Goal: Download file/media: Obtain a digital file from the website

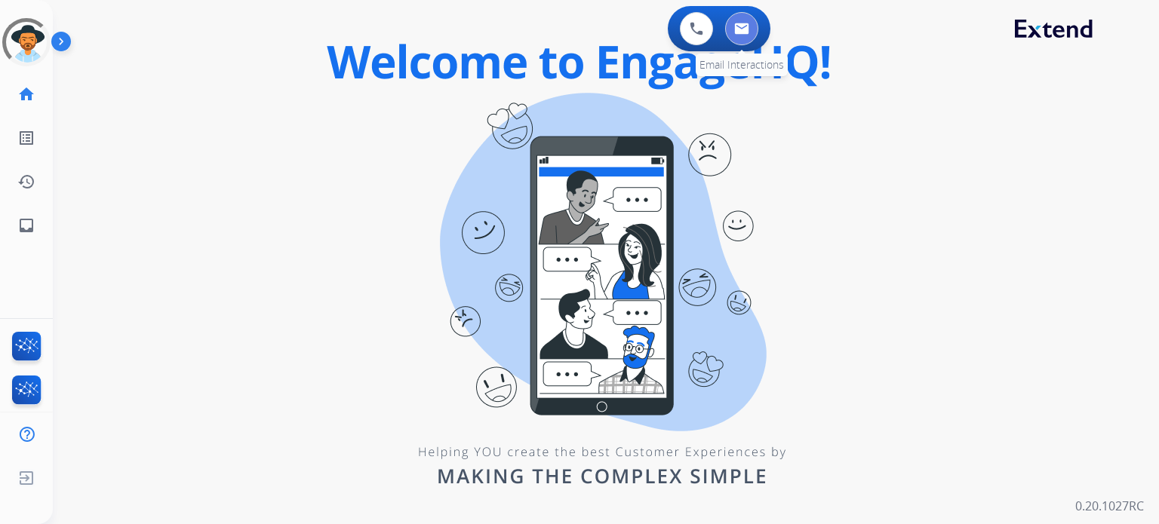
click at [742, 31] on img at bounding box center [741, 29] width 15 height 12
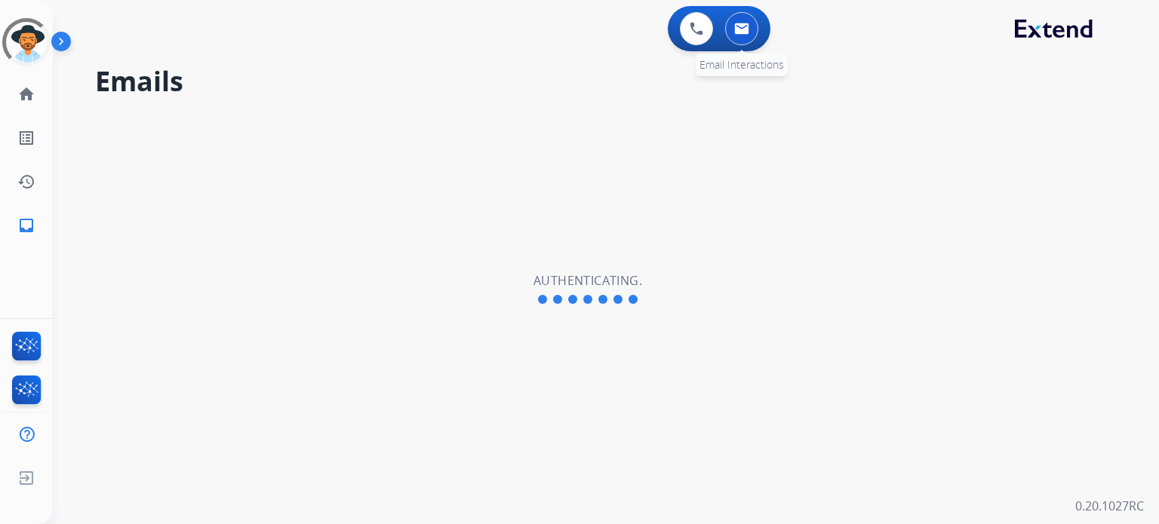
click at [741, 35] on button at bounding box center [741, 28] width 33 height 33
click at [738, 28] on img at bounding box center [741, 29] width 15 height 12
select select "**********"
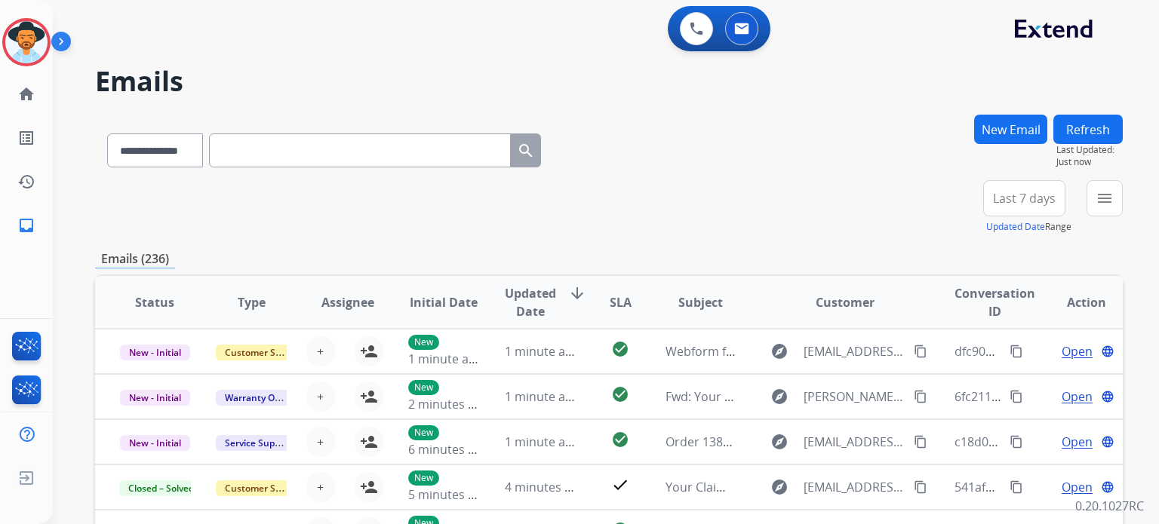
click at [300, 149] on input "text" at bounding box center [360, 151] width 302 height 34
paste input "**********"
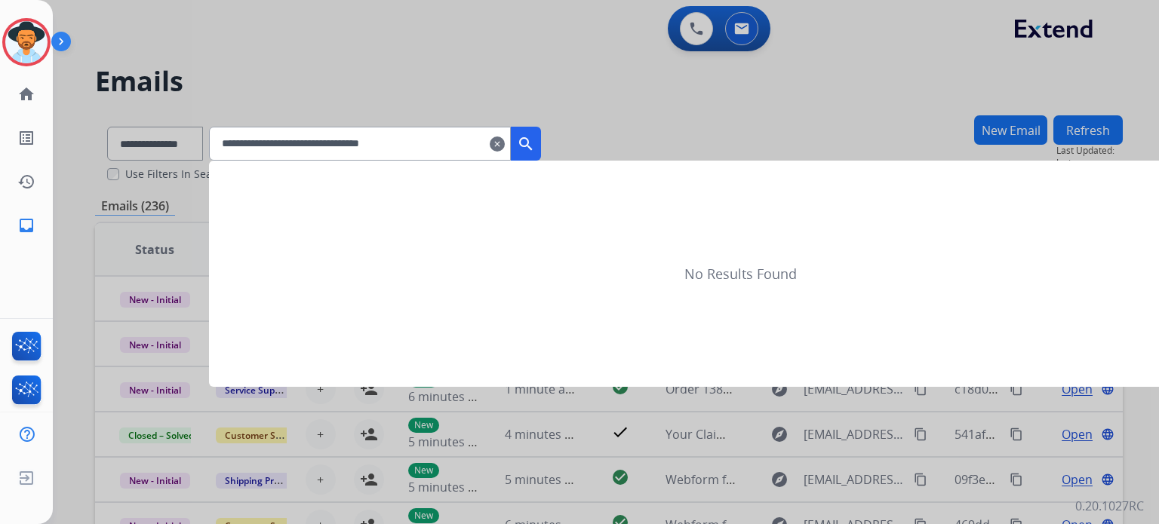
type input "**********"
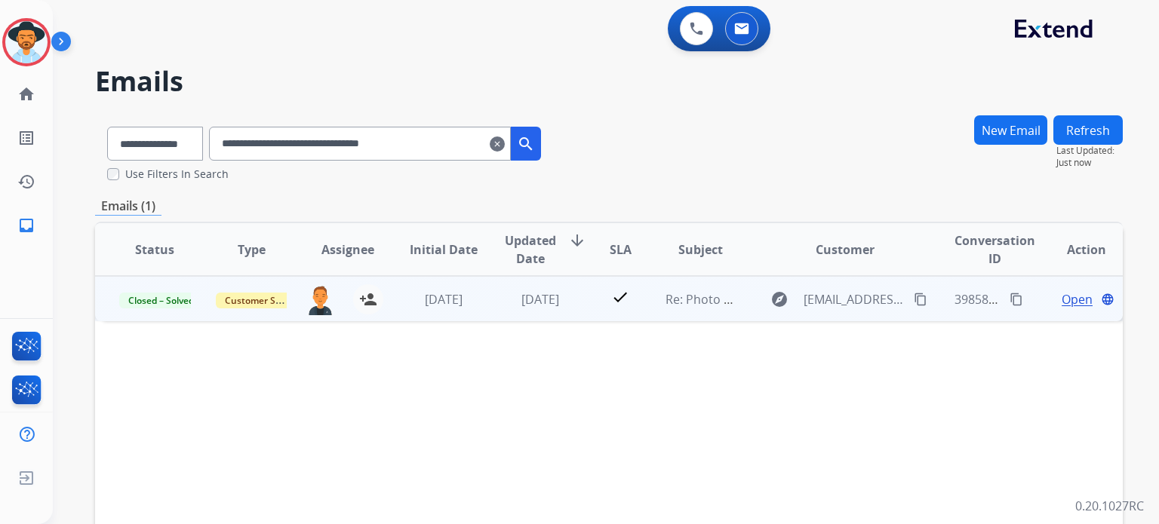
click at [1063, 302] on span "Open" at bounding box center [1076, 299] width 31 height 18
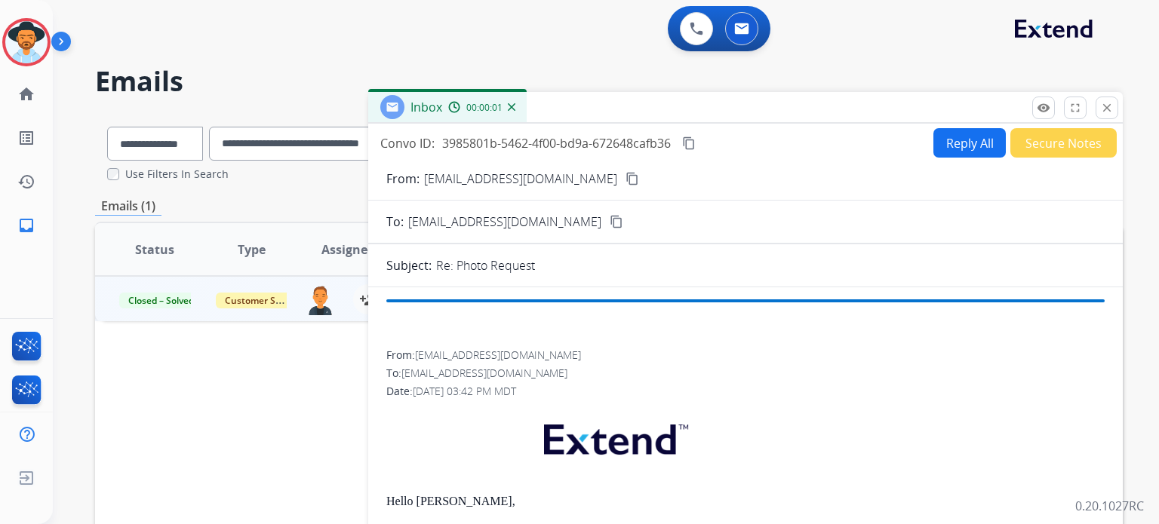
scroll to position [75, 0]
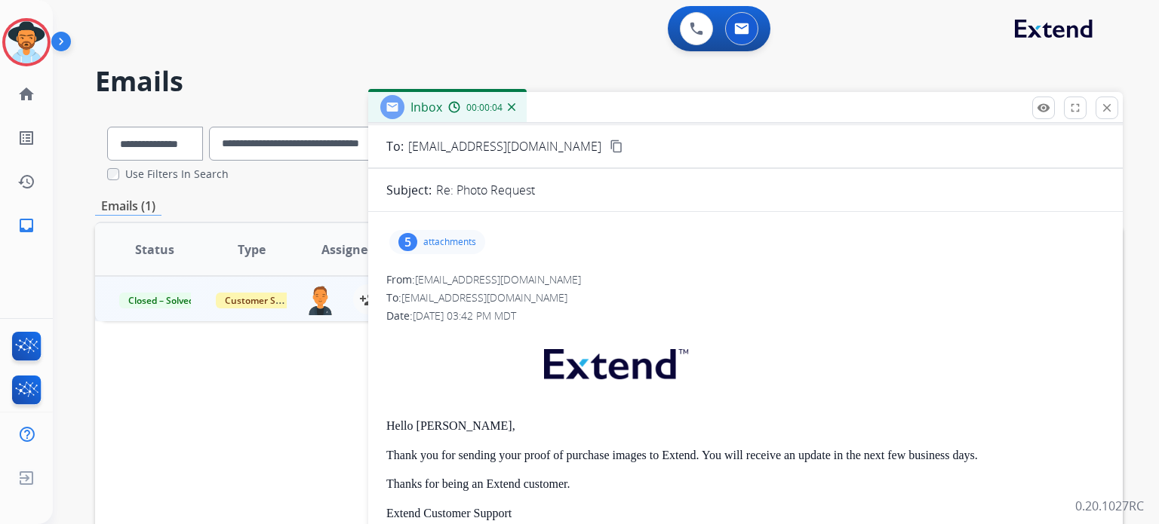
click at [435, 243] on p "attachments" at bounding box center [449, 242] width 53 height 12
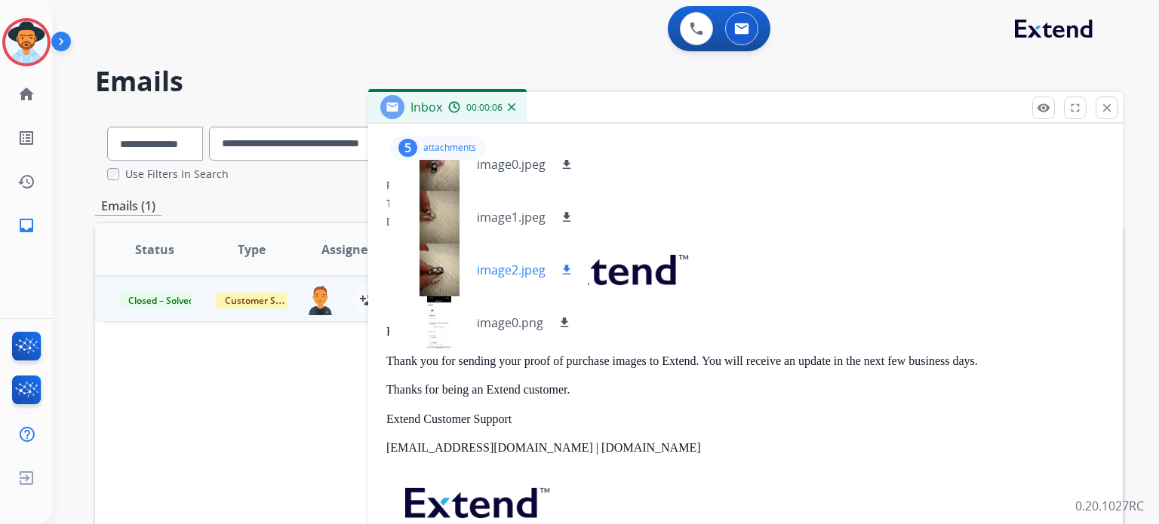
scroll to position [302, 0]
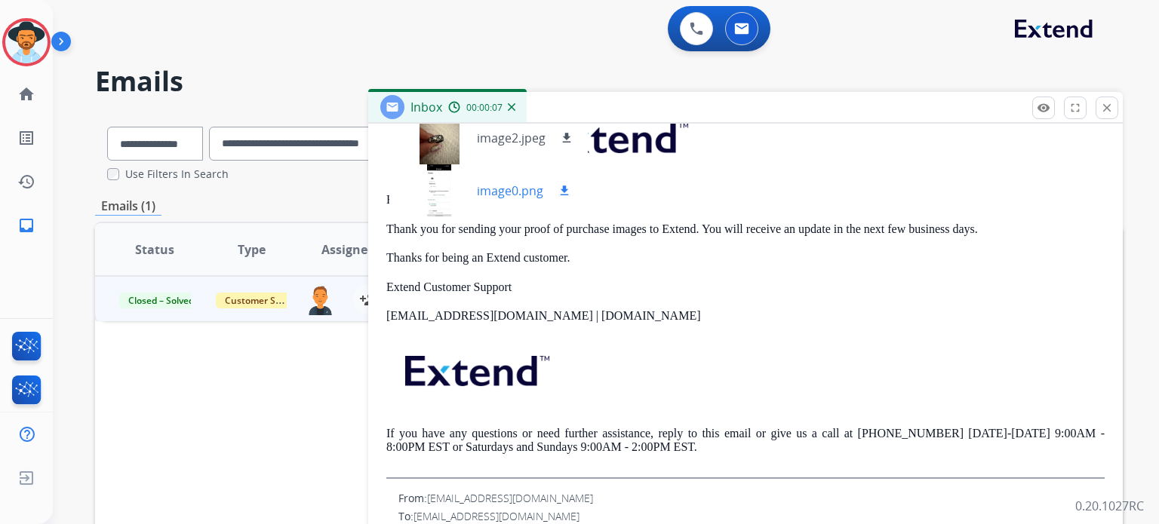
click at [440, 198] on div at bounding box center [438, 190] width 75 height 53
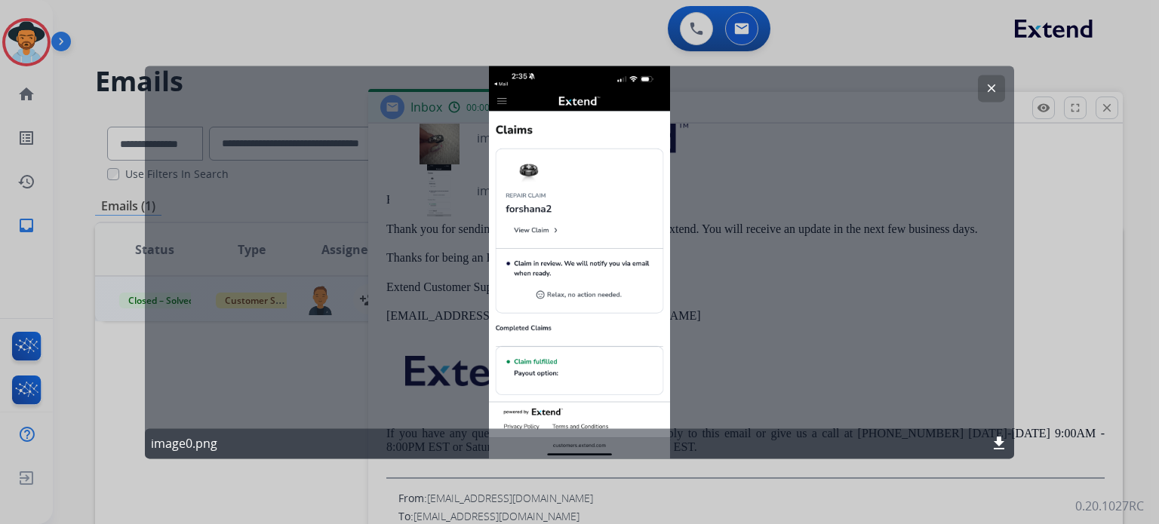
click at [884, 255] on div "clear image0.png download" at bounding box center [579, 262] width 869 height 393
click at [856, 304] on div "clear image0.png download" at bounding box center [579, 262] width 869 height 393
click at [998, 81] on button "clear" at bounding box center [991, 88] width 27 height 27
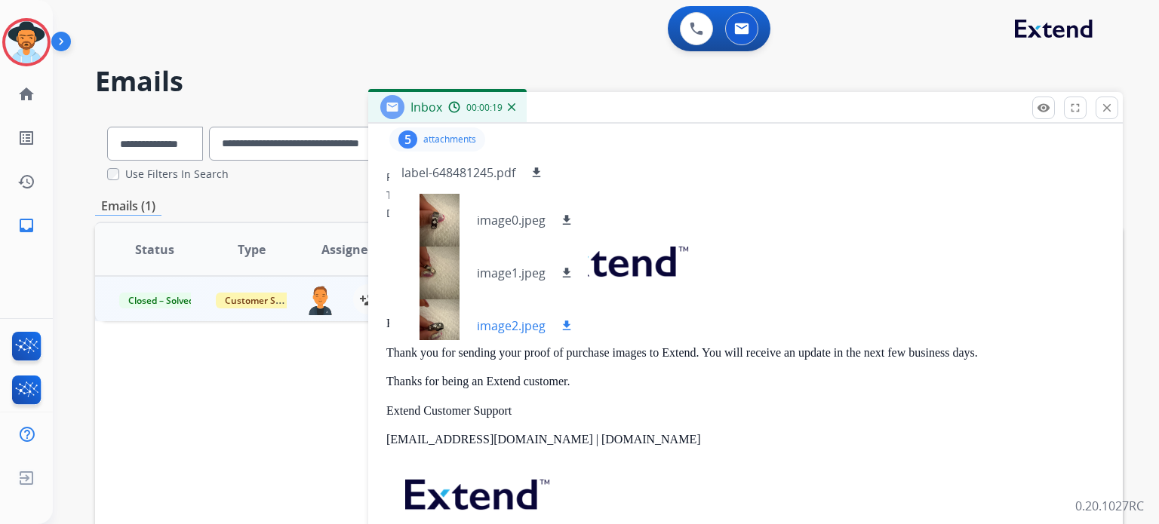
scroll to position [151, 0]
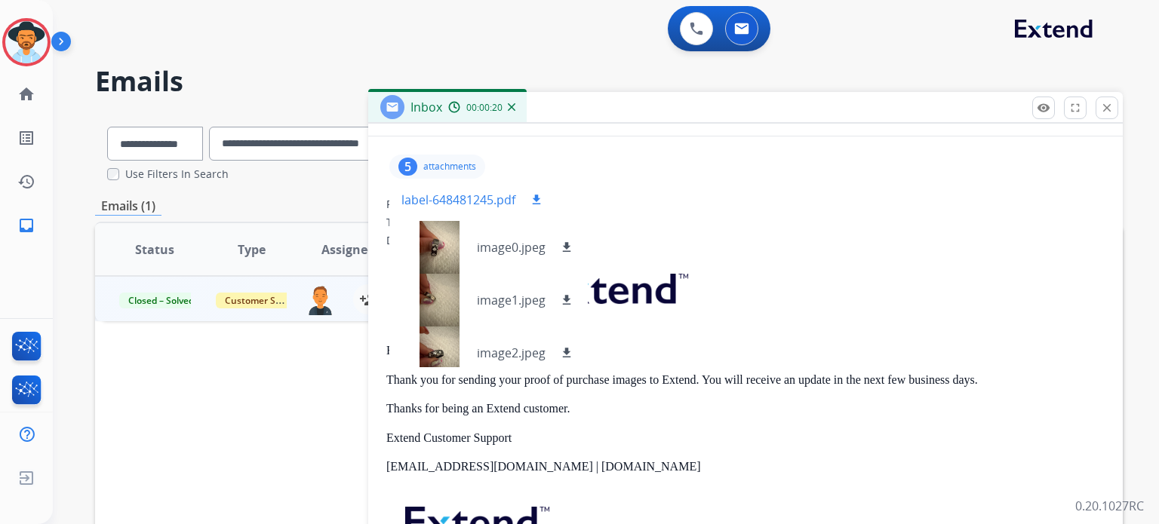
click at [504, 198] on p "label-648481245.pdf" at bounding box center [458, 200] width 114 height 18
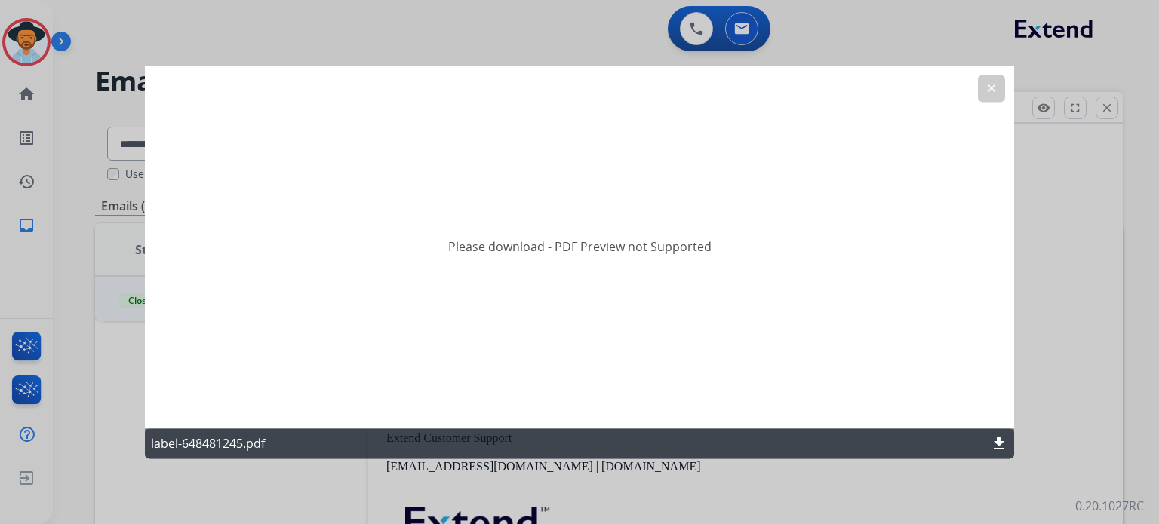
click at [1008, 437] on div "label-648481245.pdf download" at bounding box center [579, 444] width 869 height 30
click at [999, 441] on mat-icon "download" at bounding box center [999, 444] width 18 height 18
click at [1002, 85] on button "clear" at bounding box center [991, 88] width 27 height 27
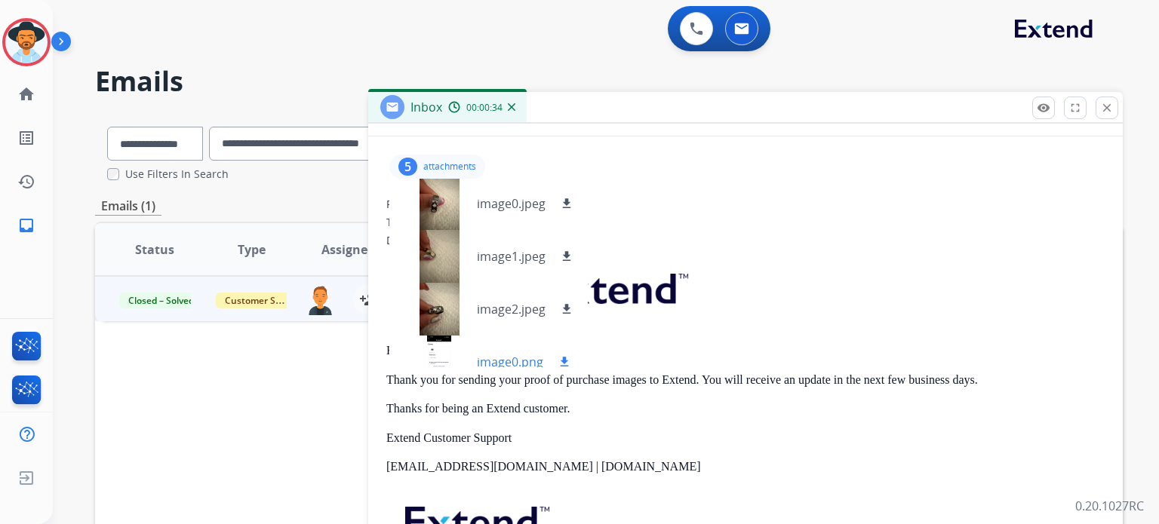
scroll to position [64, 0]
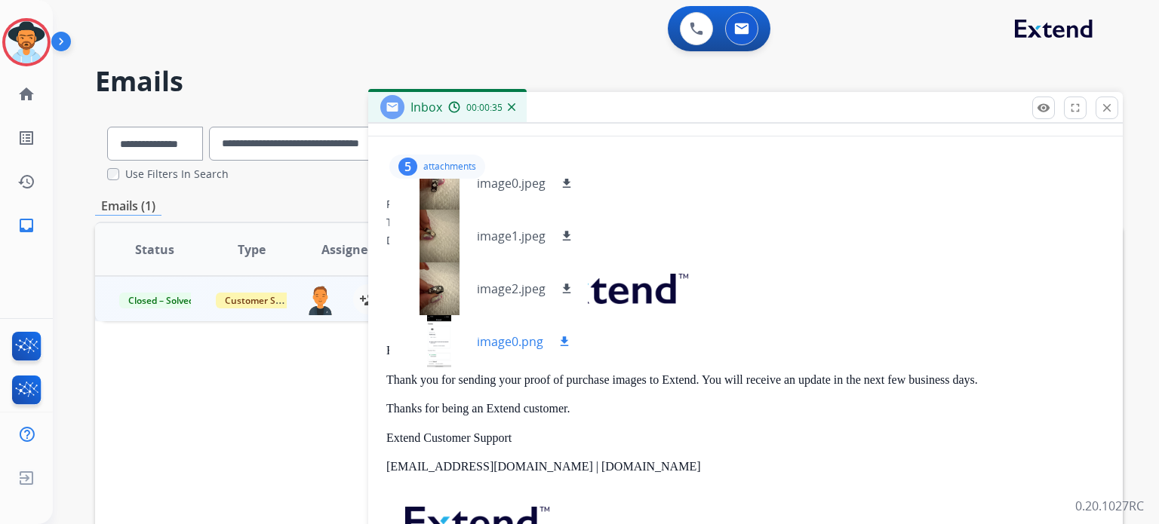
click at [432, 352] on div at bounding box center [438, 341] width 75 height 53
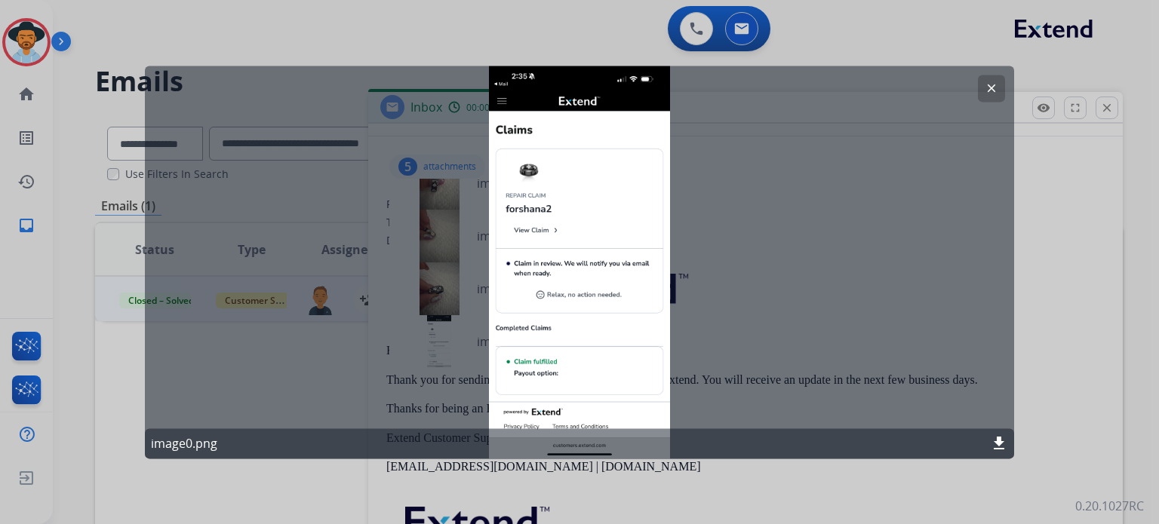
click at [991, 83] on mat-icon "clear" at bounding box center [992, 88] width 14 height 14
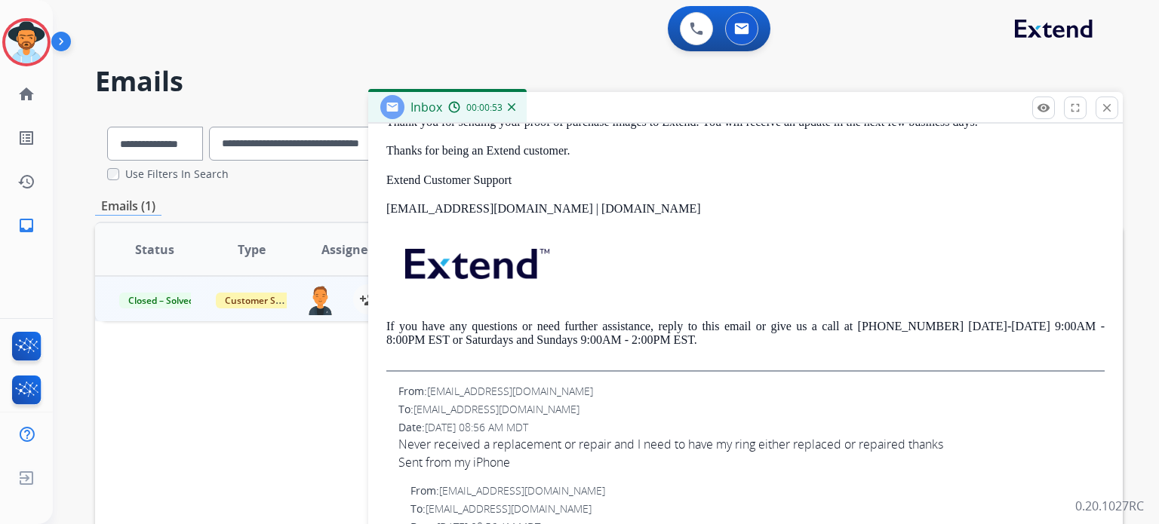
scroll to position [302, 0]
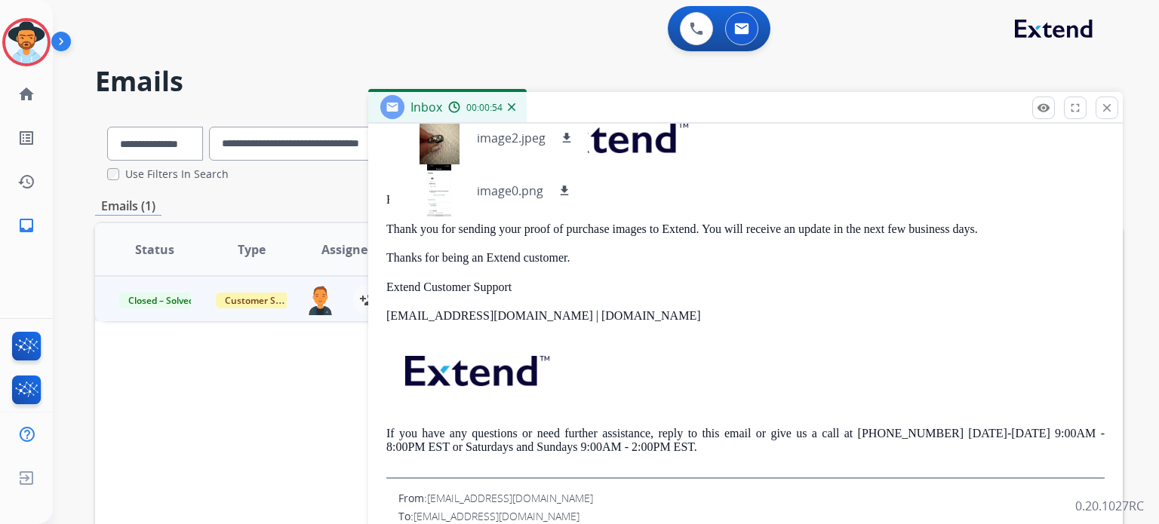
click at [1103, 109] on mat-icon "close" at bounding box center [1107, 108] width 14 height 14
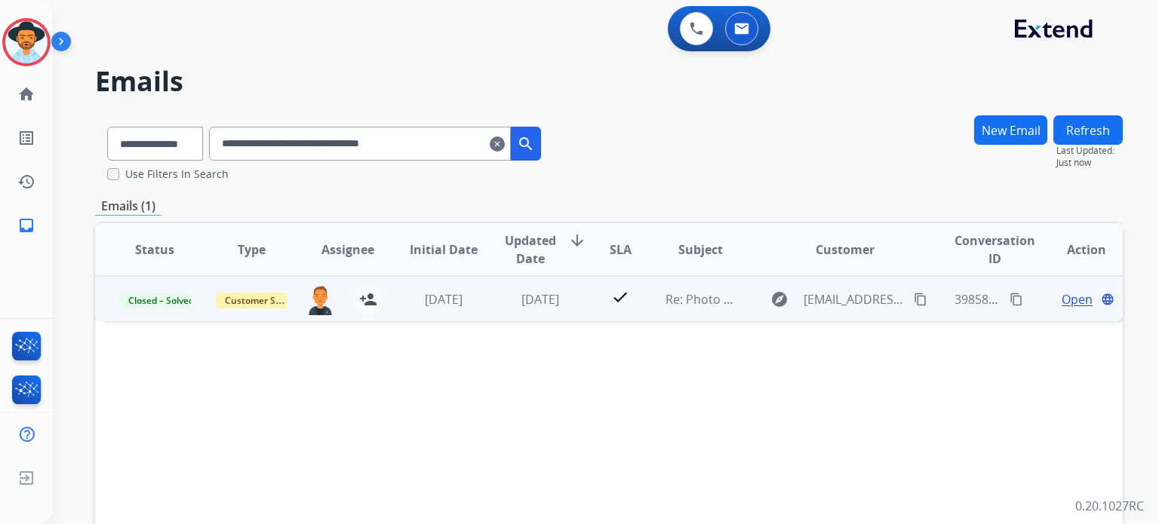
click at [1073, 298] on span "Open" at bounding box center [1076, 299] width 31 height 18
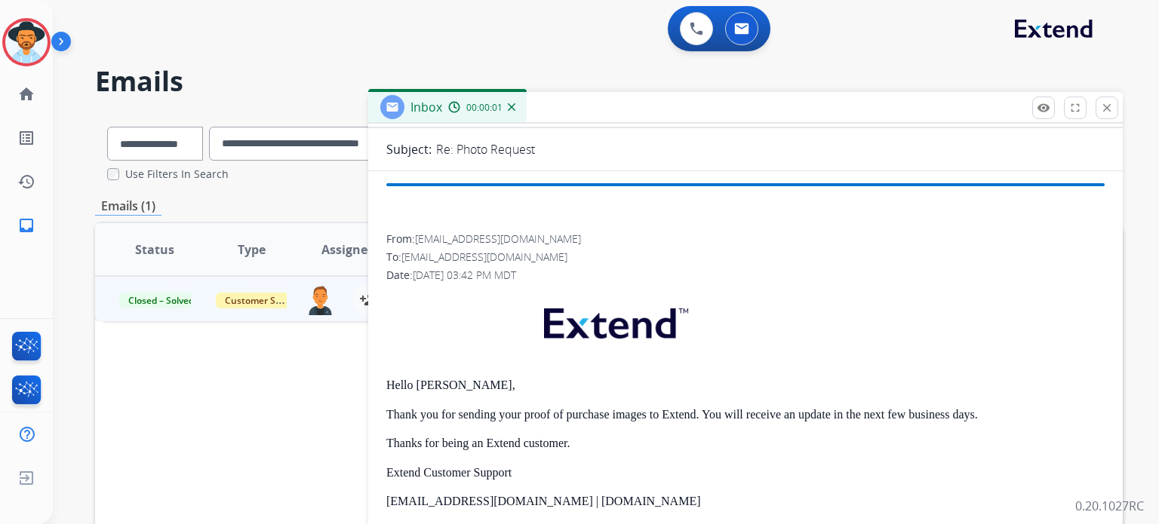
scroll to position [151, 0]
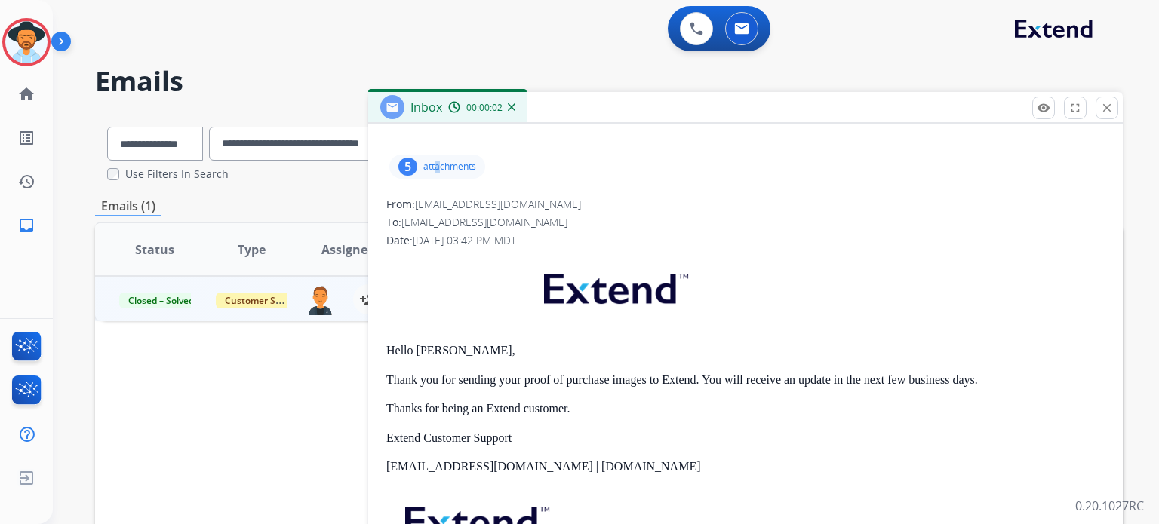
click at [437, 167] on p "attachments" at bounding box center [449, 167] width 53 height 12
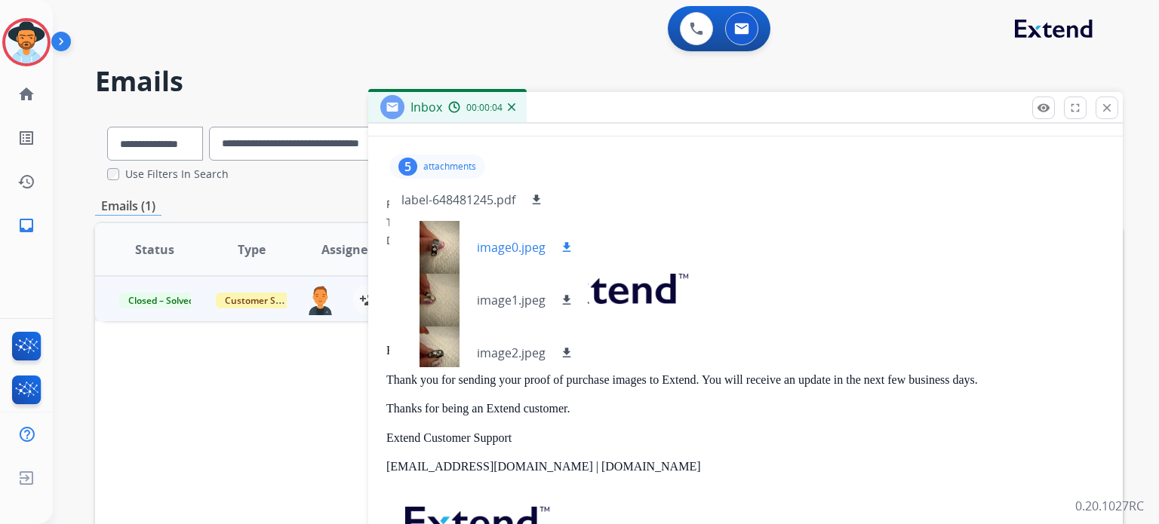
click at [441, 236] on div at bounding box center [438, 247] width 75 height 53
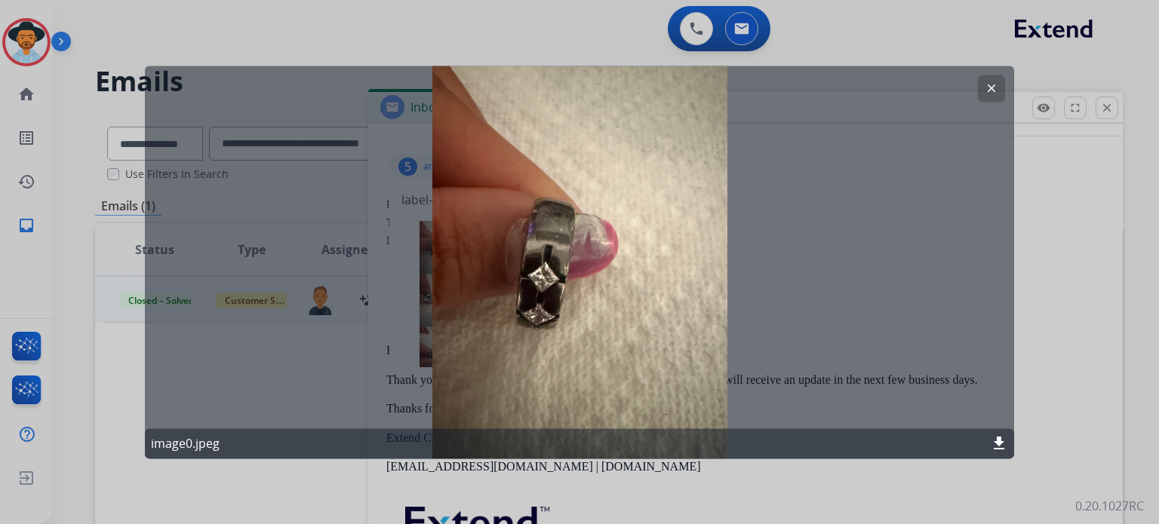
click at [988, 84] on mat-icon "clear" at bounding box center [992, 88] width 14 height 14
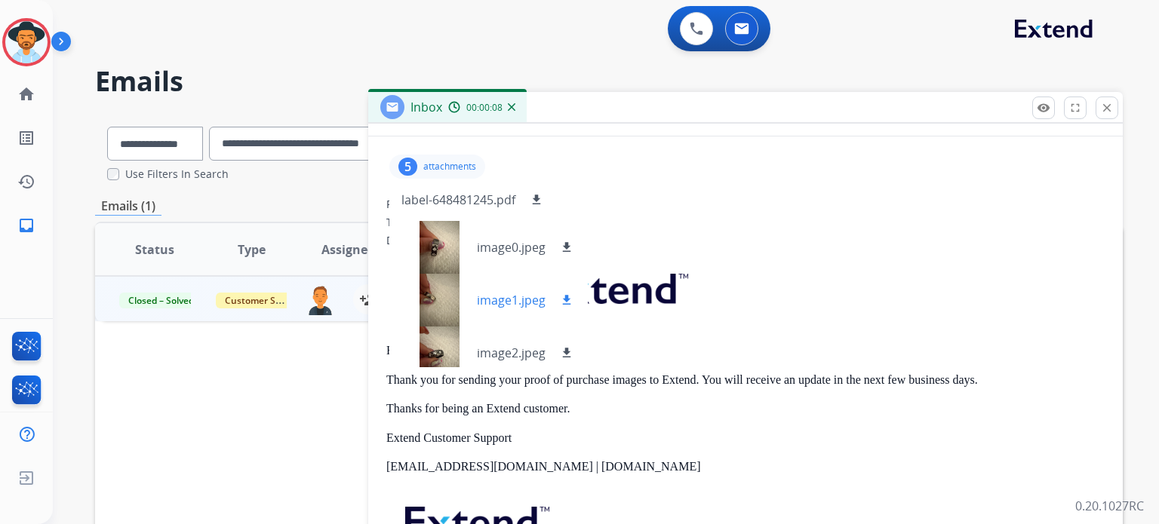
click at [508, 295] on p "image1.jpeg" at bounding box center [511, 300] width 69 height 18
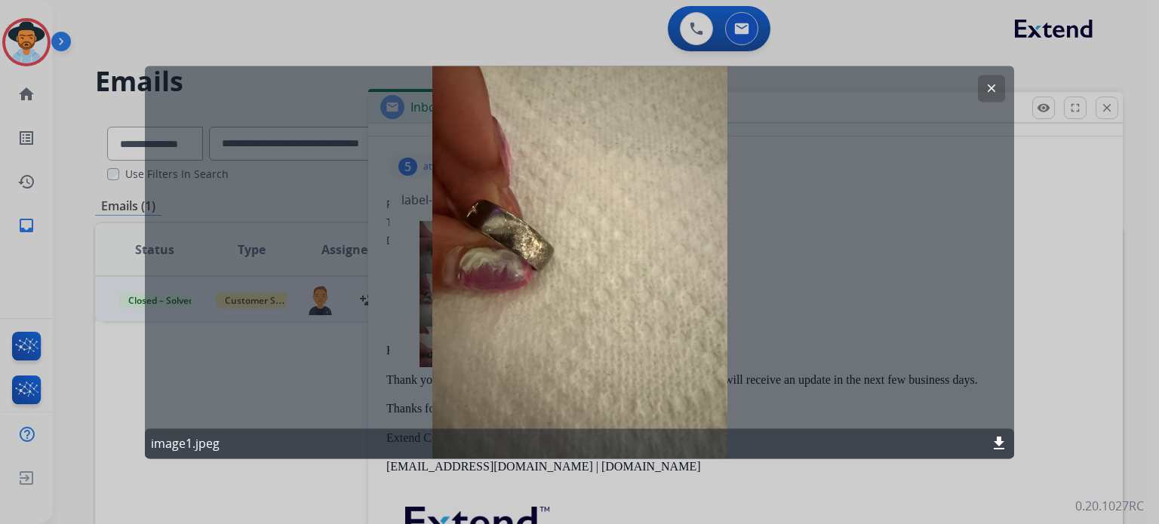
click at [991, 91] on mat-icon "clear" at bounding box center [992, 88] width 14 height 14
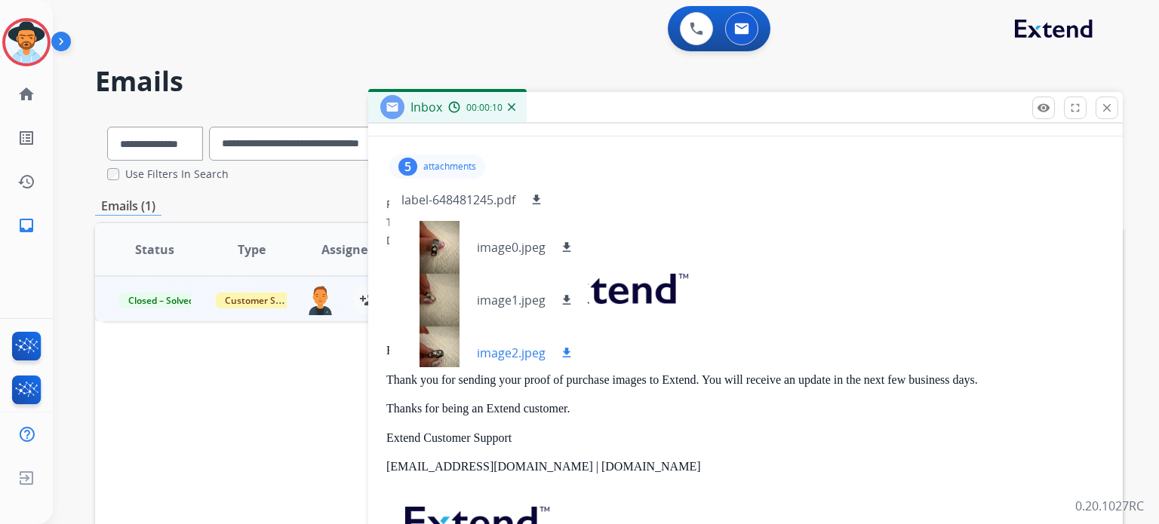
click at [503, 347] on p "image2.jpeg" at bounding box center [511, 353] width 69 height 18
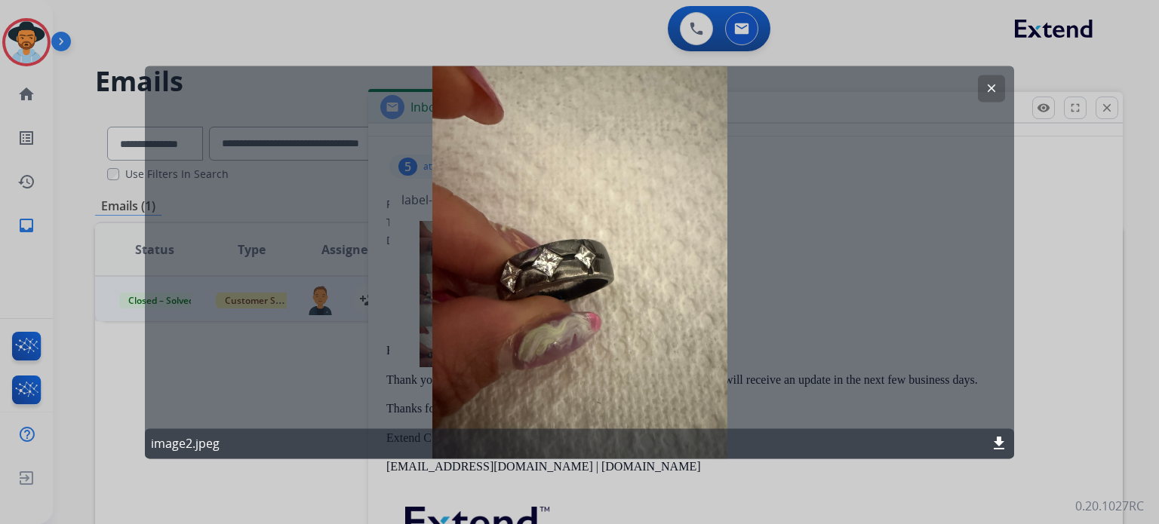
click at [981, 82] on button "clear" at bounding box center [991, 88] width 27 height 27
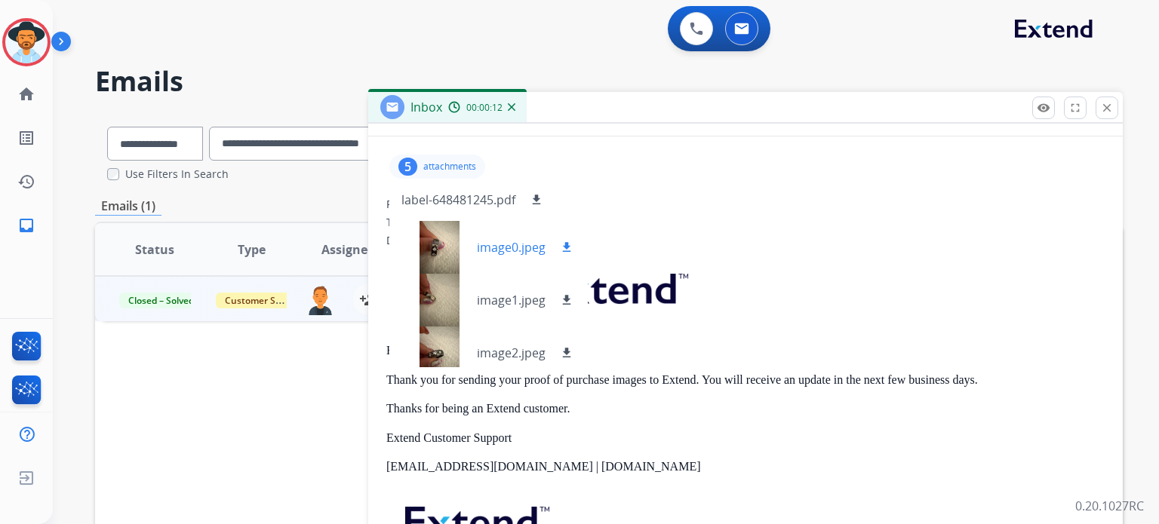
scroll to position [64, 0]
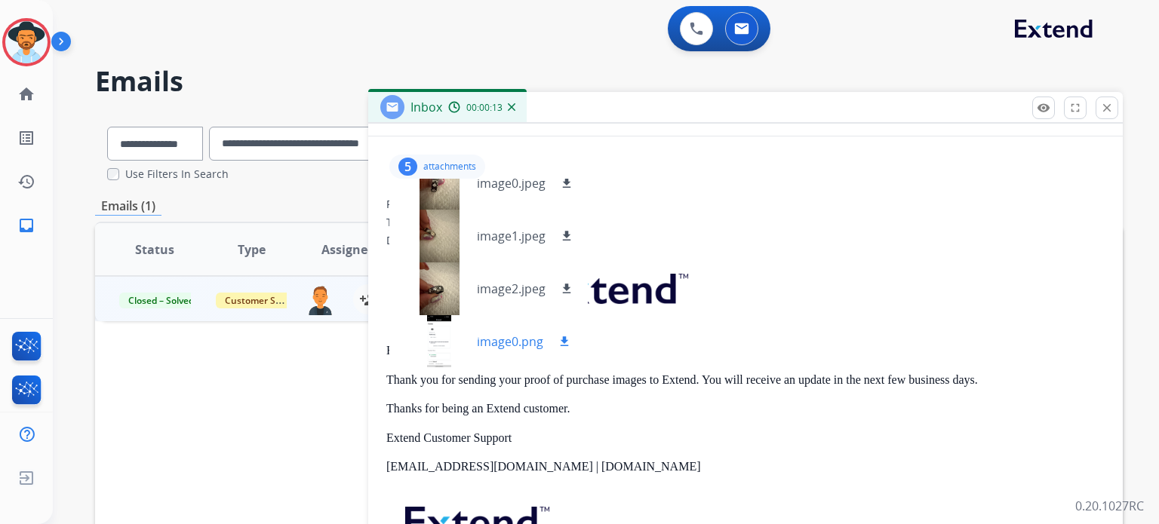
click at [490, 347] on p "image0.png" at bounding box center [510, 342] width 66 height 18
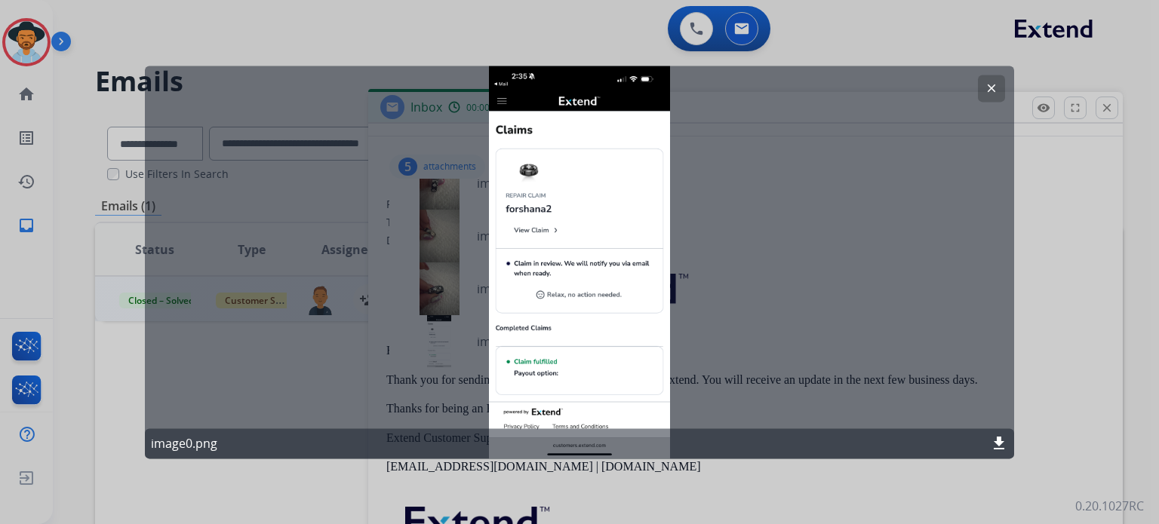
click at [1002, 83] on button "clear" at bounding box center [991, 88] width 27 height 27
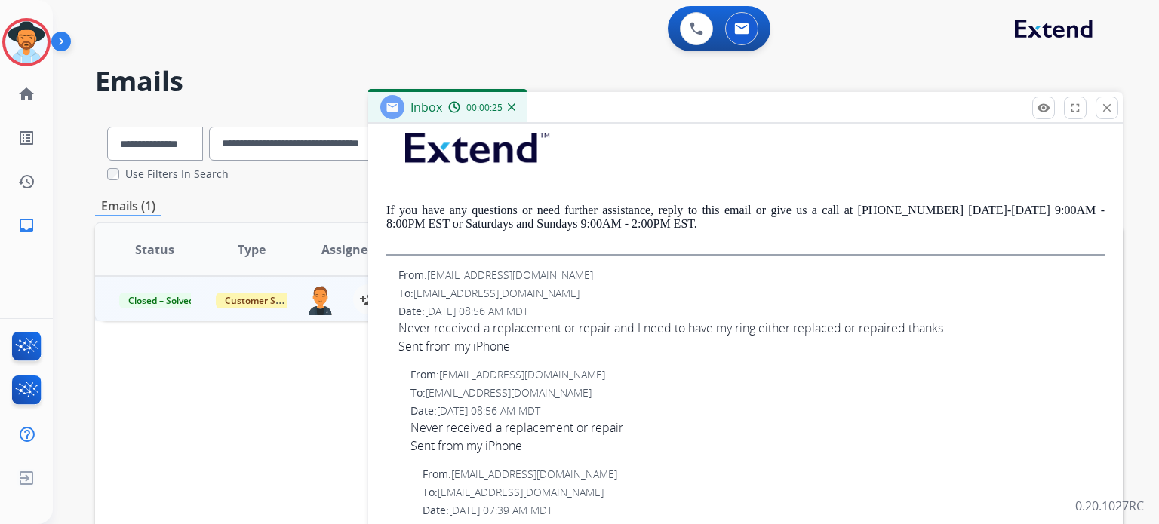
scroll to position [528, 0]
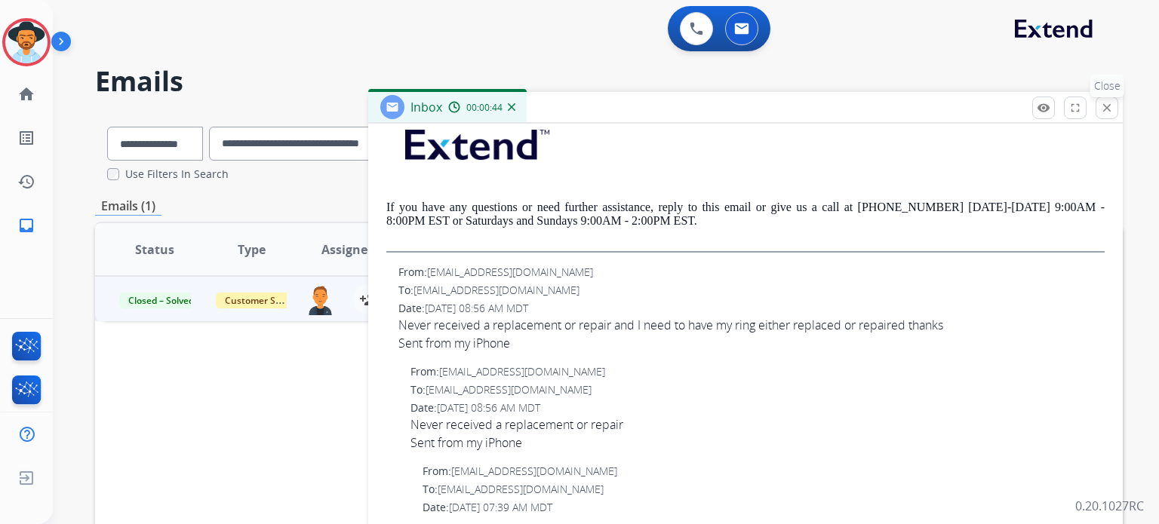
click at [1111, 114] on mat-icon "close" at bounding box center [1107, 108] width 14 height 14
